Goal: Task Accomplishment & Management: Manage account settings

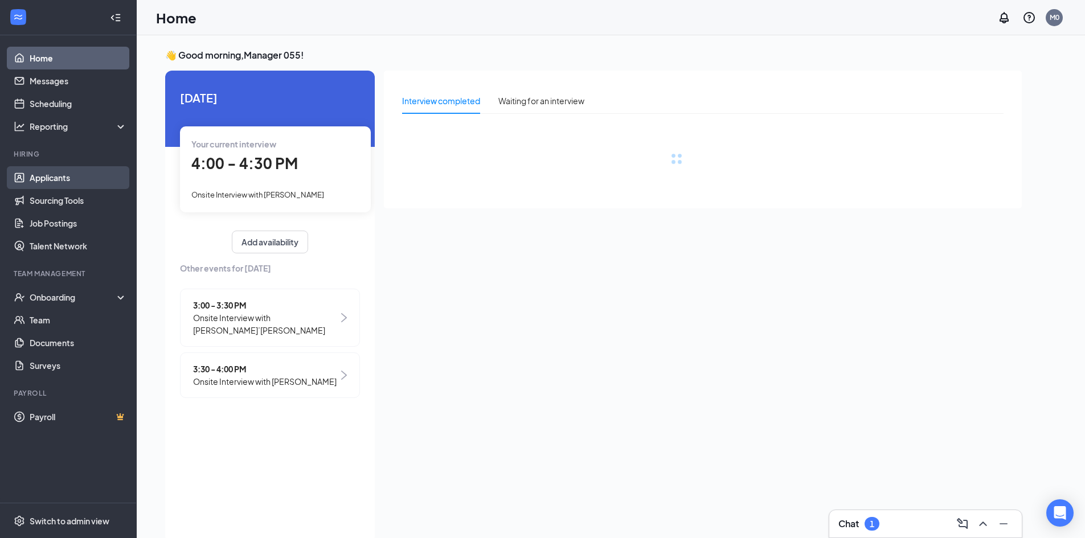
click at [66, 173] on link "Applicants" at bounding box center [78, 177] width 97 height 23
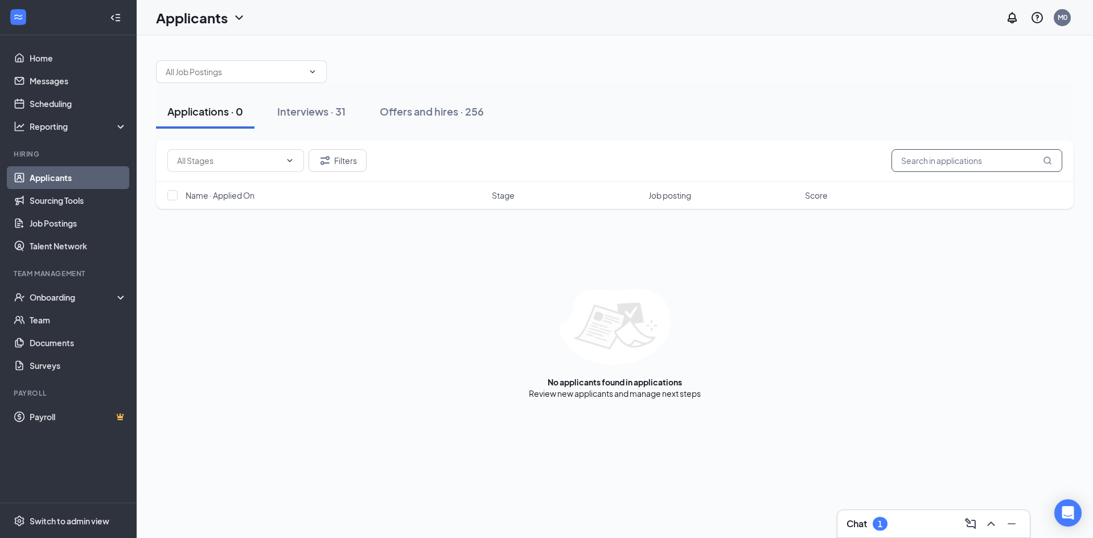
click at [945, 161] on input "text" at bounding box center [977, 160] width 171 height 23
type input "[PERSON_NAME]"
click at [359, 109] on div "Interviews · 1 / 31" at bounding box center [333, 111] width 81 height 14
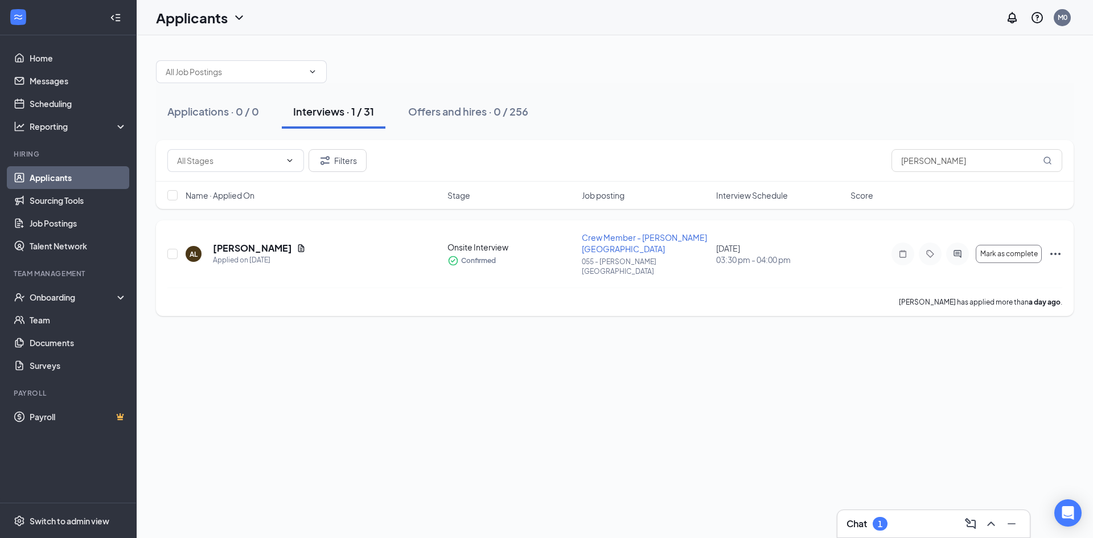
click at [306, 244] on div "AL [PERSON_NAME] Applied on [DATE]" at bounding box center [313, 254] width 255 height 24
click at [655, 237] on span "Crew Member - [PERSON_NAME][GEOGRAPHIC_DATA]" at bounding box center [644, 243] width 125 height 22
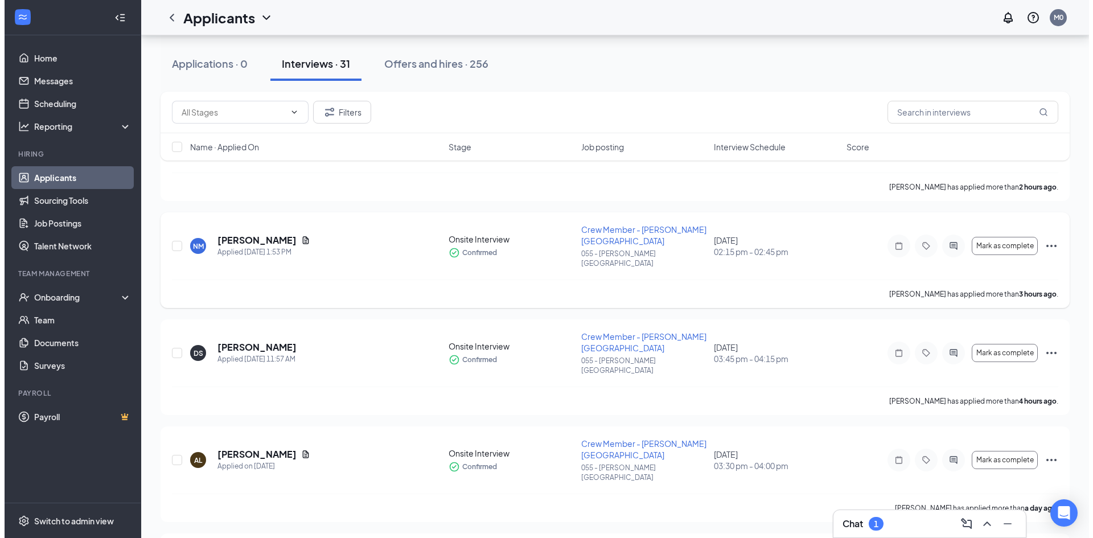
scroll to position [171, 0]
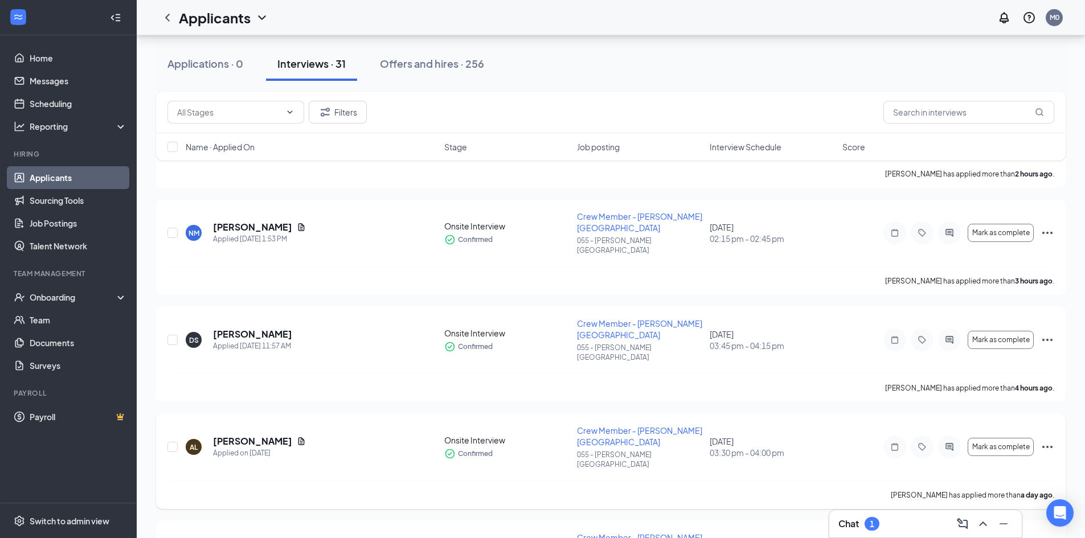
click at [319, 435] on div "AL [PERSON_NAME] Applied on [DATE]" at bounding box center [312, 447] width 252 height 24
click at [240, 435] on h5 "[PERSON_NAME]" at bounding box center [252, 441] width 79 height 13
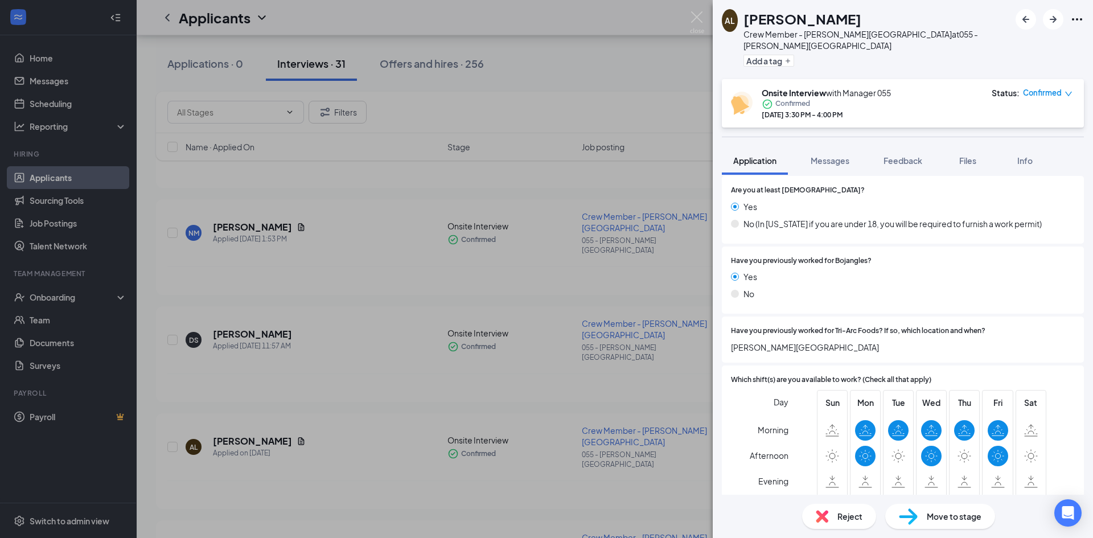
scroll to position [513, 0]
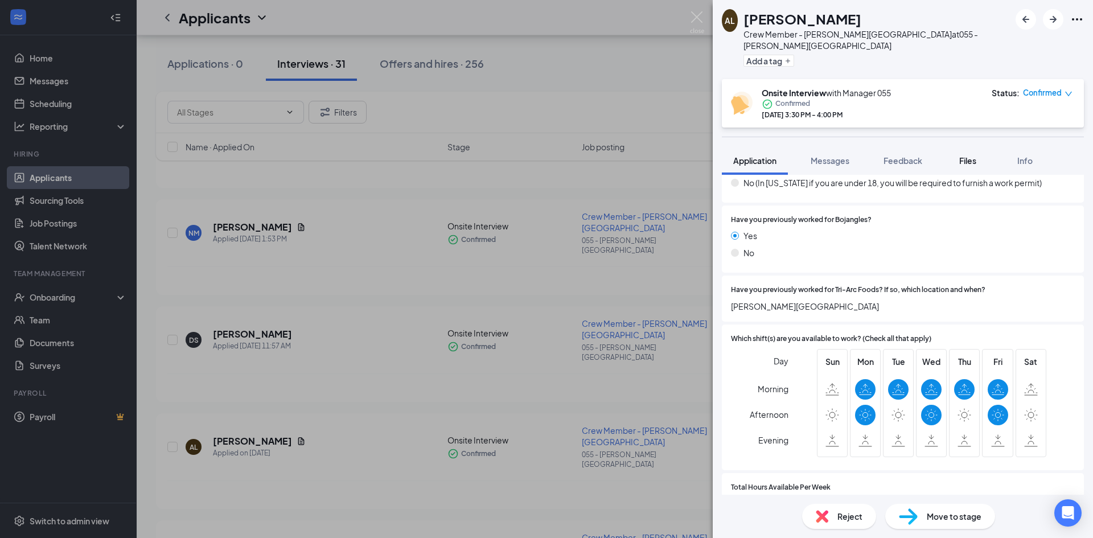
click at [965, 155] on span "Files" at bounding box center [968, 160] width 17 height 10
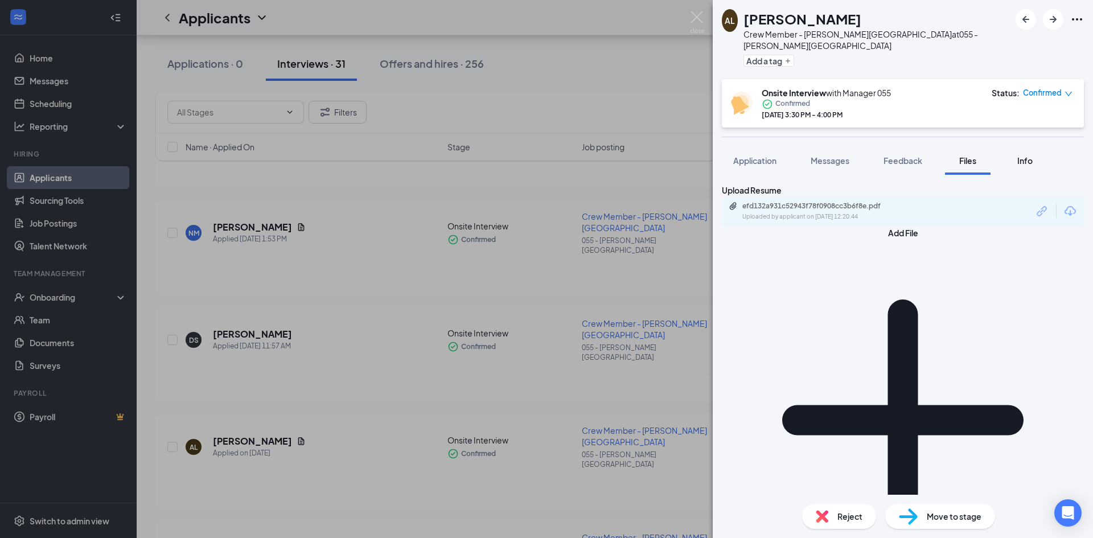
click at [1025, 155] on span "Info" at bounding box center [1025, 160] width 15 height 10
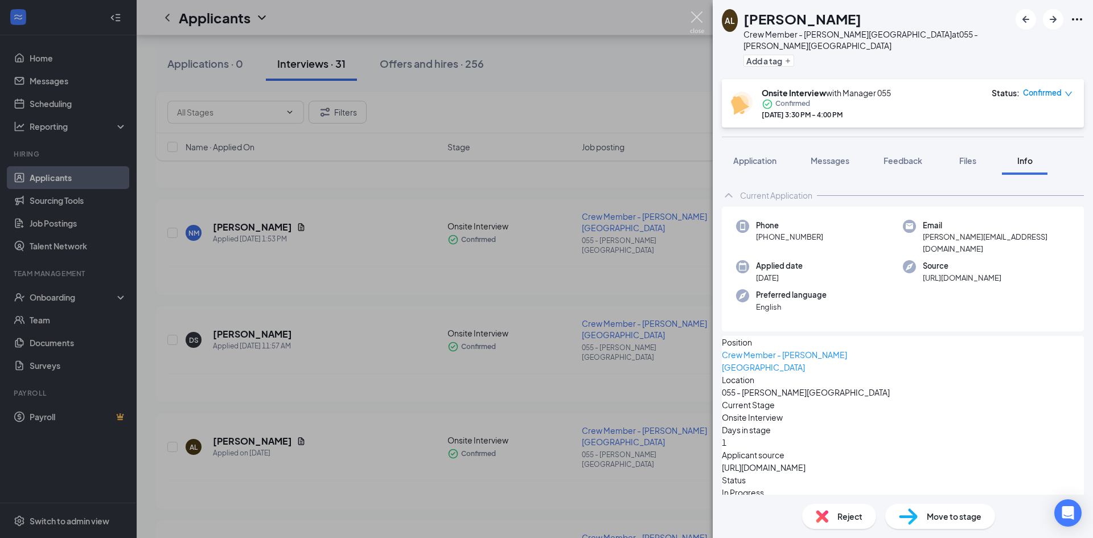
click at [702, 16] on img at bounding box center [697, 22] width 14 height 22
